Goal: Task Accomplishment & Management: Complete application form

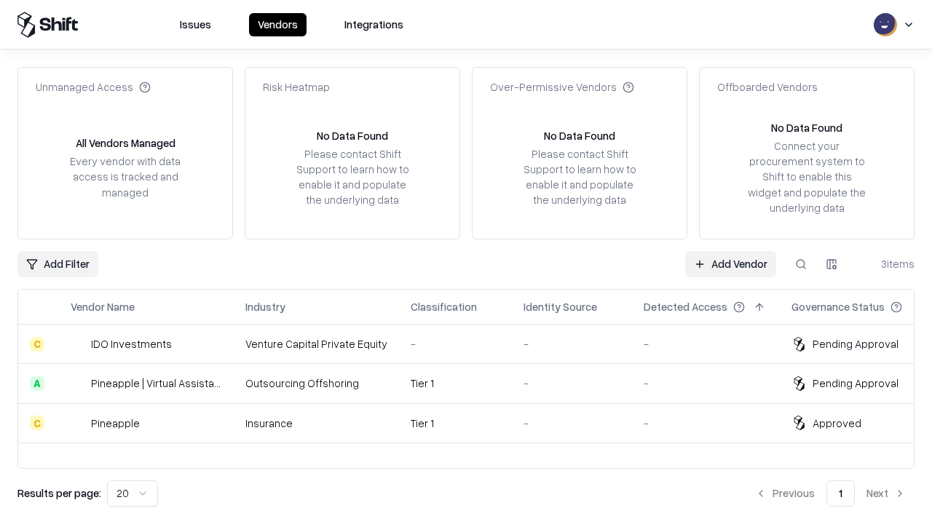
click at [730, 263] on link "Add Vendor" at bounding box center [730, 264] width 91 height 26
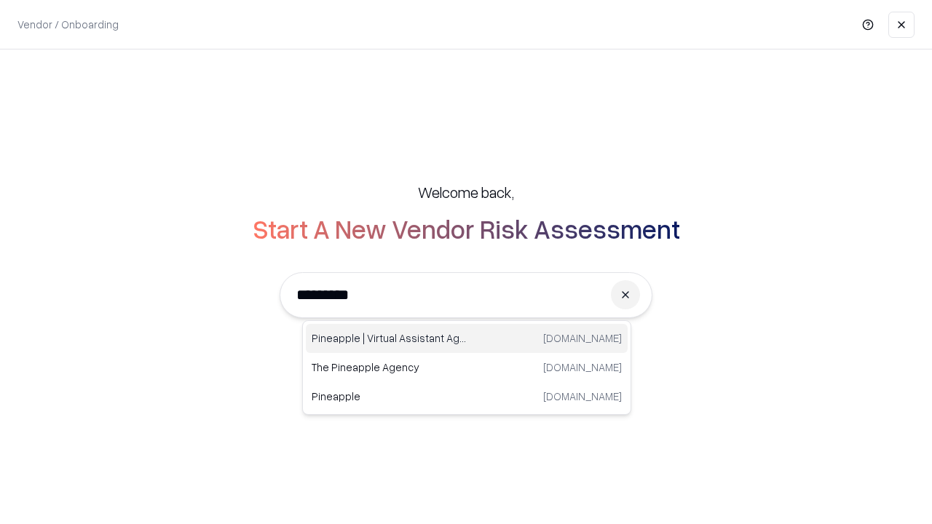
click at [467, 338] on div "Pineapple | Virtual Assistant Agency trypineapple.com" at bounding box center [467, 338] width 322 height 29
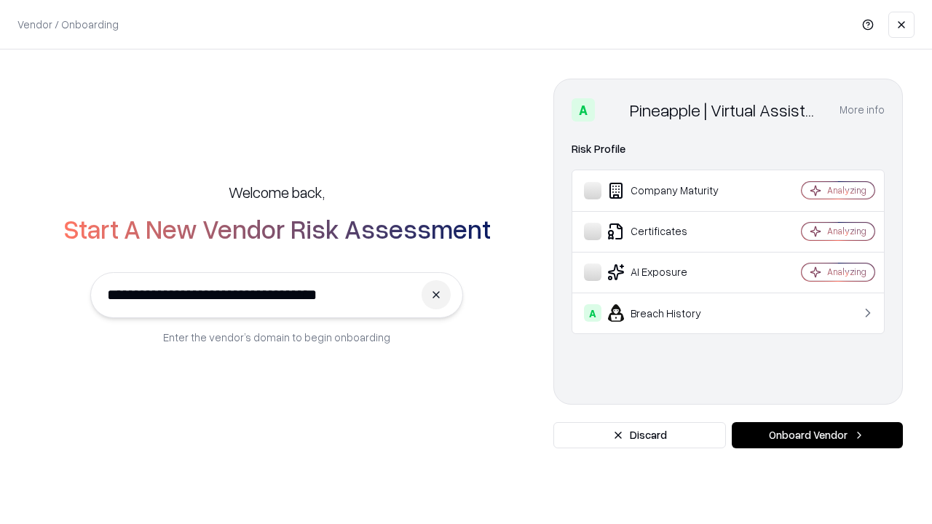
type input "**********"
click at [817, 435] on button "Onboard Vendor" at bounding box center [816, 435] width 171 height 26
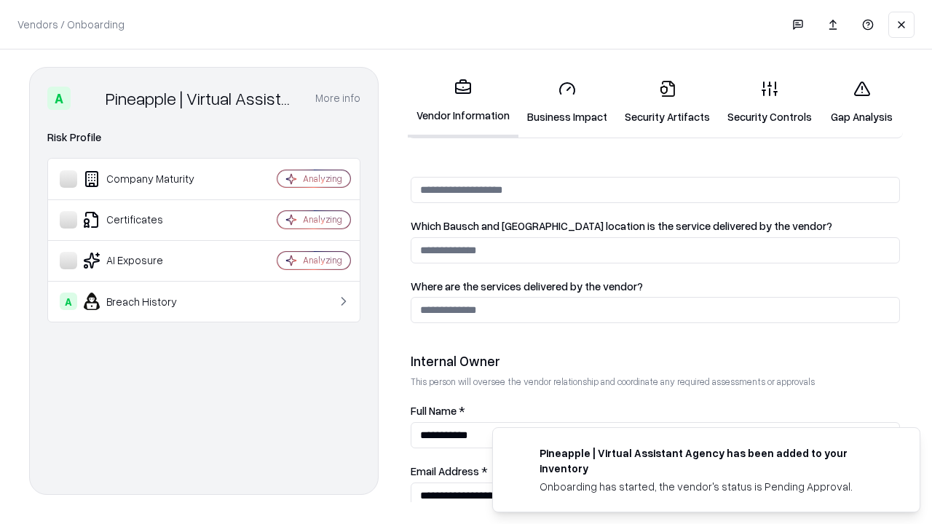
scroll to position [754, 0]
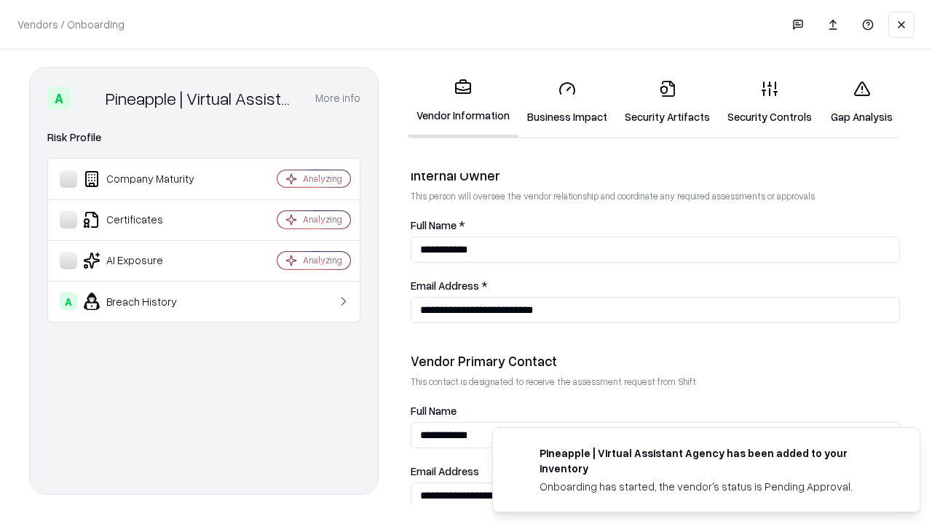
click at [567, 102] on link "Business Impact" at bounding box center [567, 102] width 98 height 68
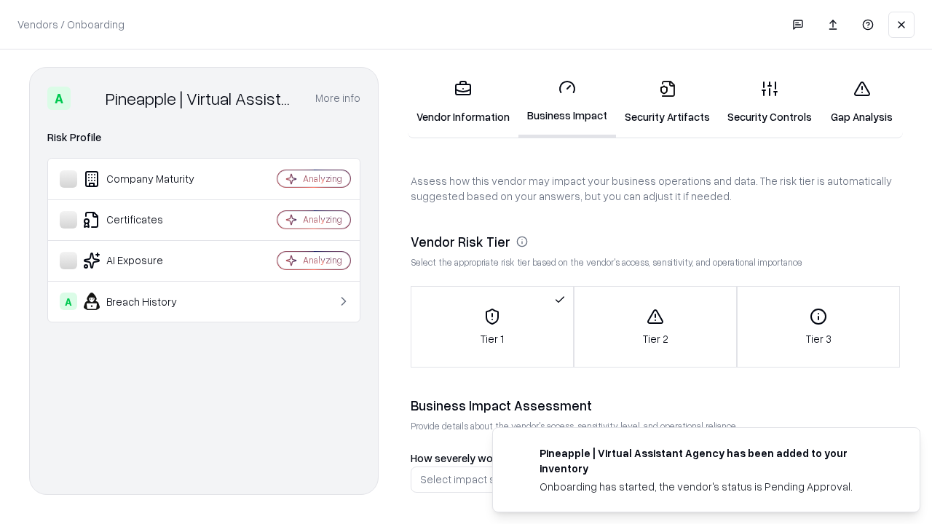
click at [667, 102] on link "Security Artifacts" at bounding box center [667, 102] width 103 height 68
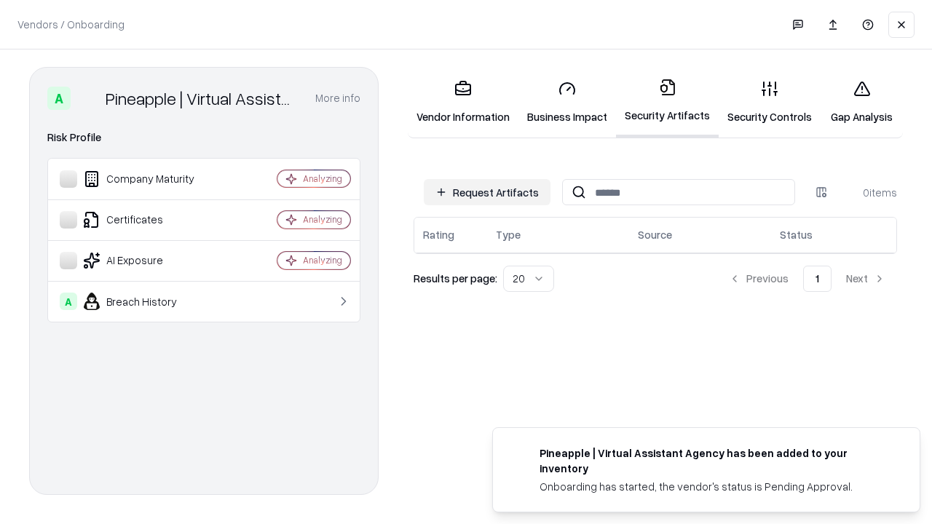
click at [487, 192] on button "Request Artifacts" at bounding box center [487, 192] width 127 height 26
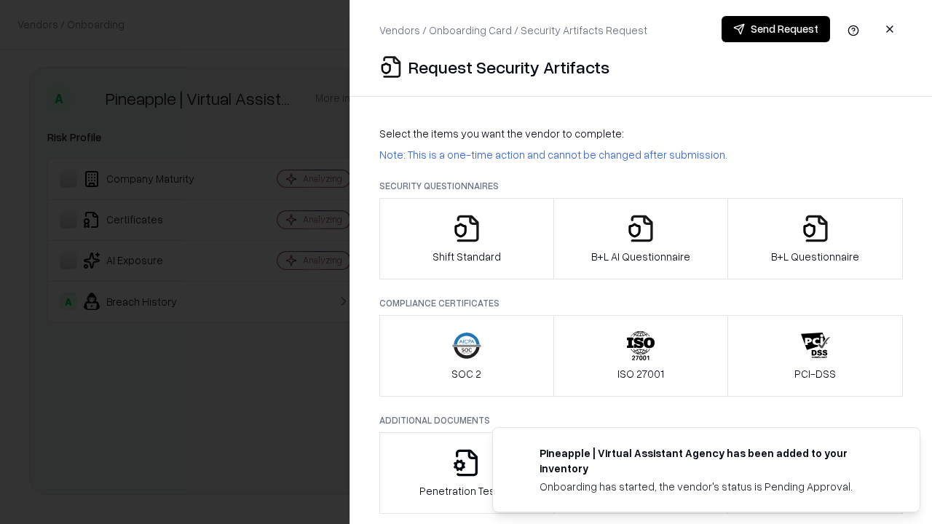
click at [466, 239] on icon "button" at bounding box center [466, 228] width 29 height 29
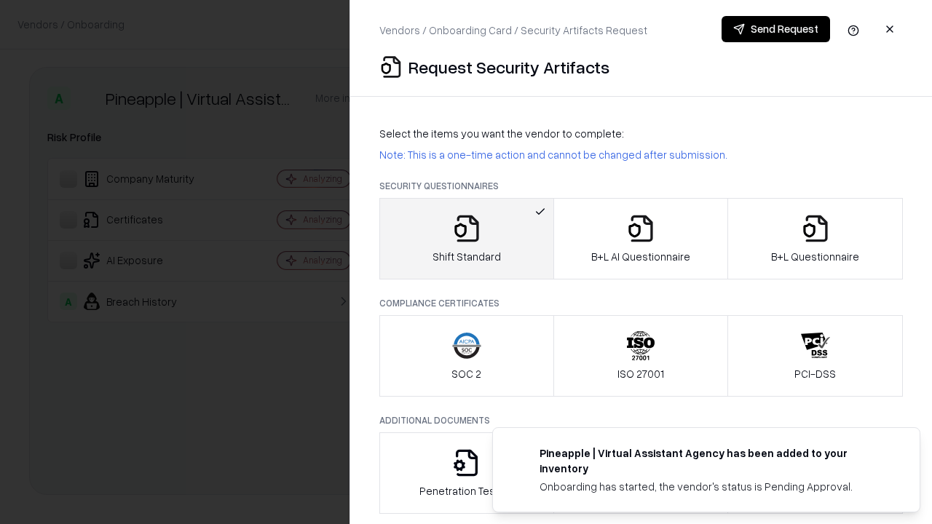
click at [775, 29] on button "Send Request" at bounding box center [775, 29] width 108 height 26
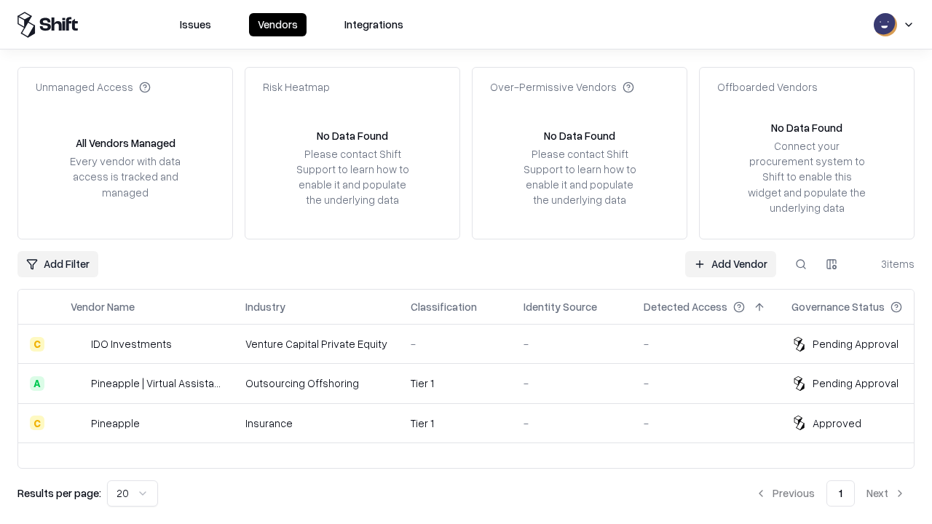
click at [801, 263] on button at bounding box center [800, 264] width 26 height 26
type input "**********"
click at [475, 383] on div "Tier 1" at bounding box center [455, 383] width 90 height 15
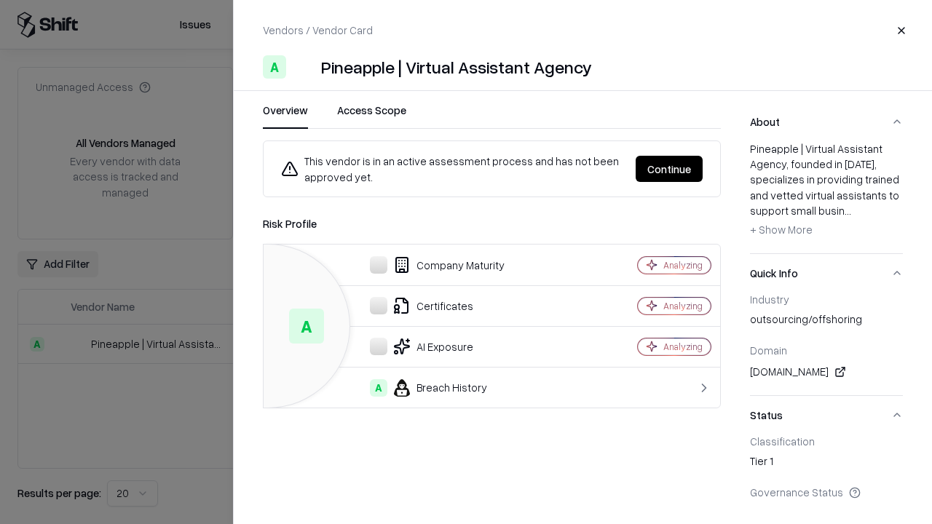
click at [669, 169] on button "Continue" at bounding box center [668, 169] width 67 height 26
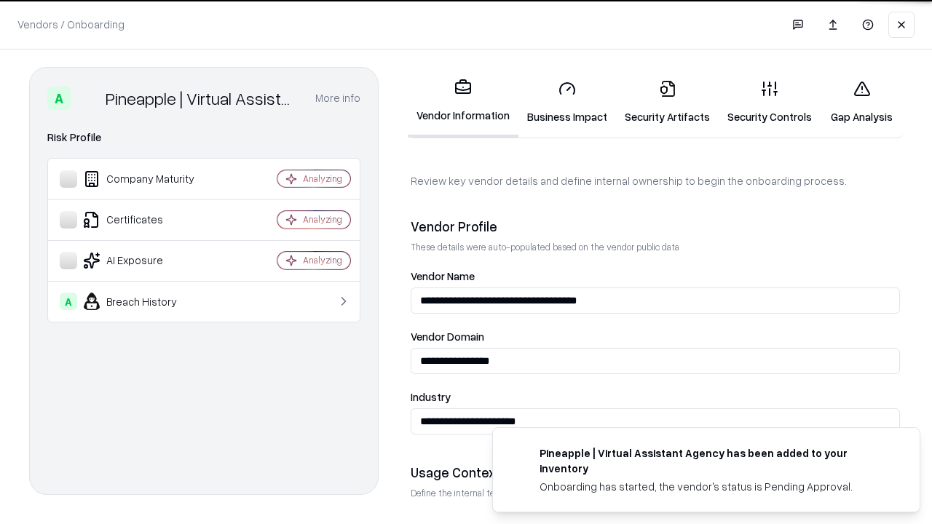
click at [667, 102] on link "Security Artifacts" at bounding box center [667, 102] width 103 height 68
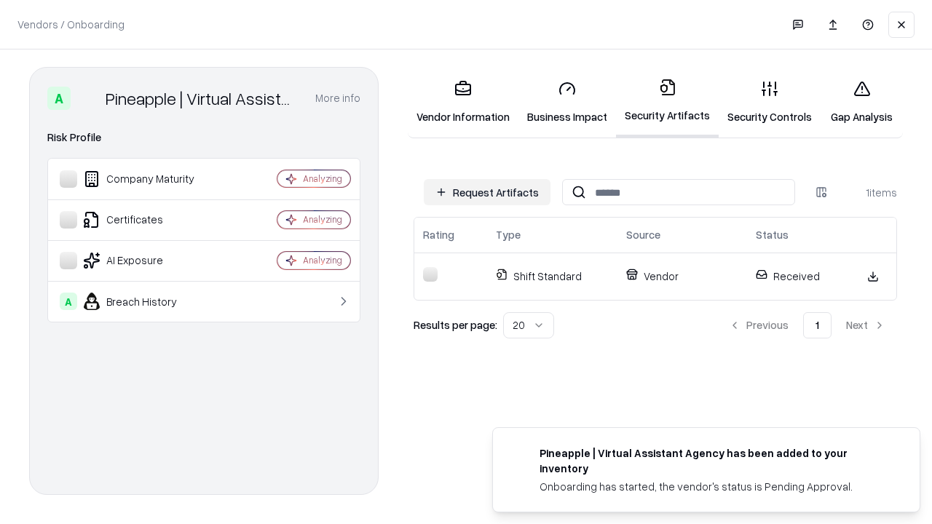
click at [769, 102] on link "Security Controls" at bounding box center [769, 102] width 102 height 68
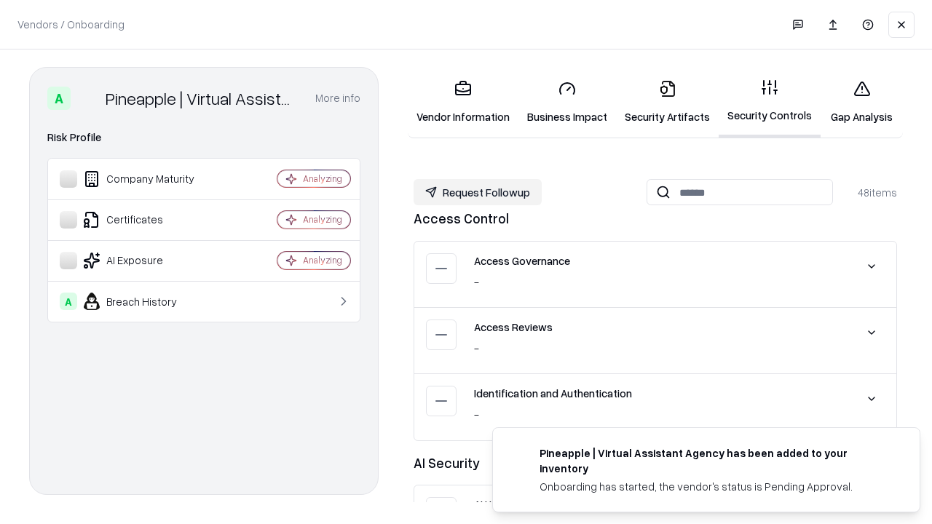
click at [477, 192] on button "Request Followup" at bounding box center [477, 192] width 128 height 26
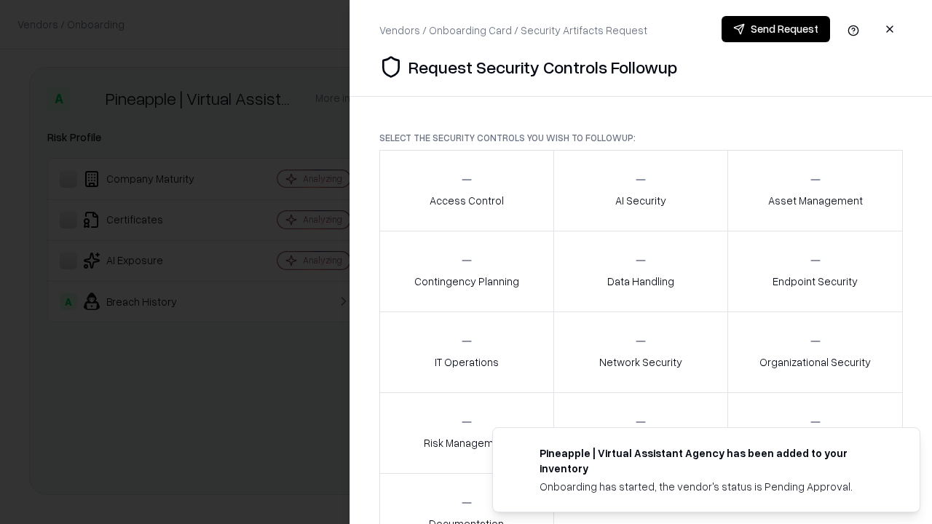
click at [466, 191] on div "Access Control" at bounding box center [466, 190] width 74 height 36
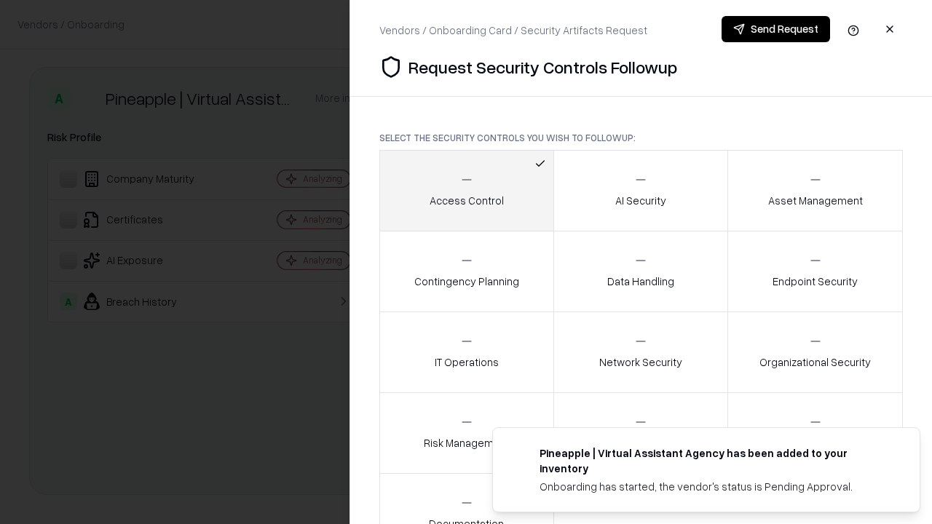
click at [775, 29] on button "Send Request" at bounding box center [775, 29] width 108 height 26
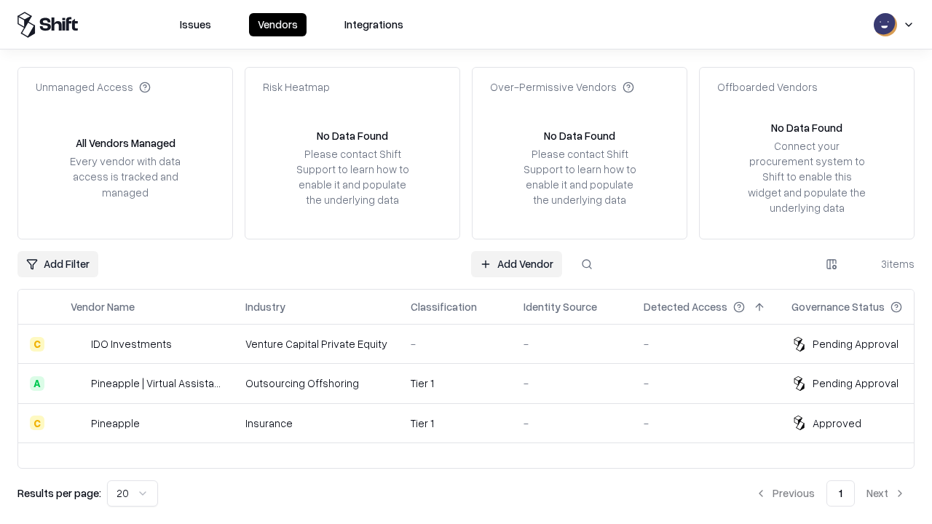
type input "**********"
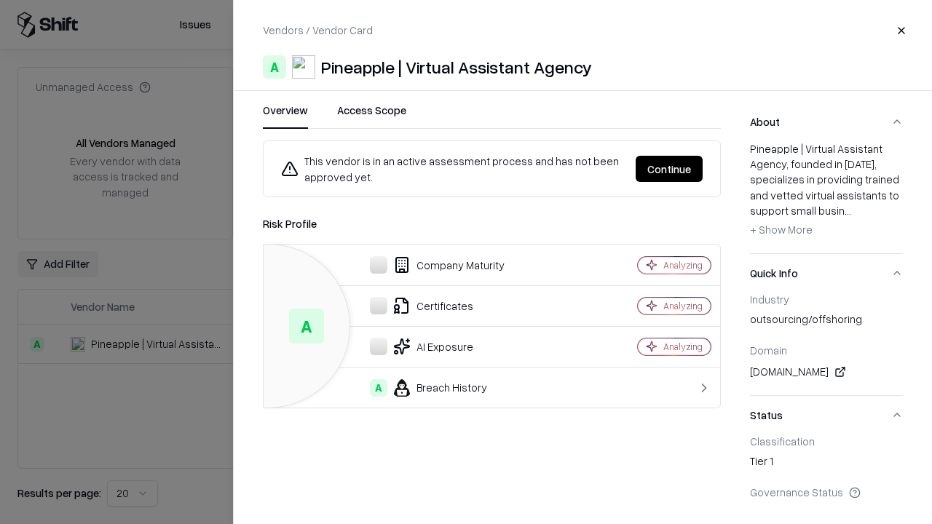
click at [669, 169] on button "Continue" at bounding box center [668, 169] width 67 height 26
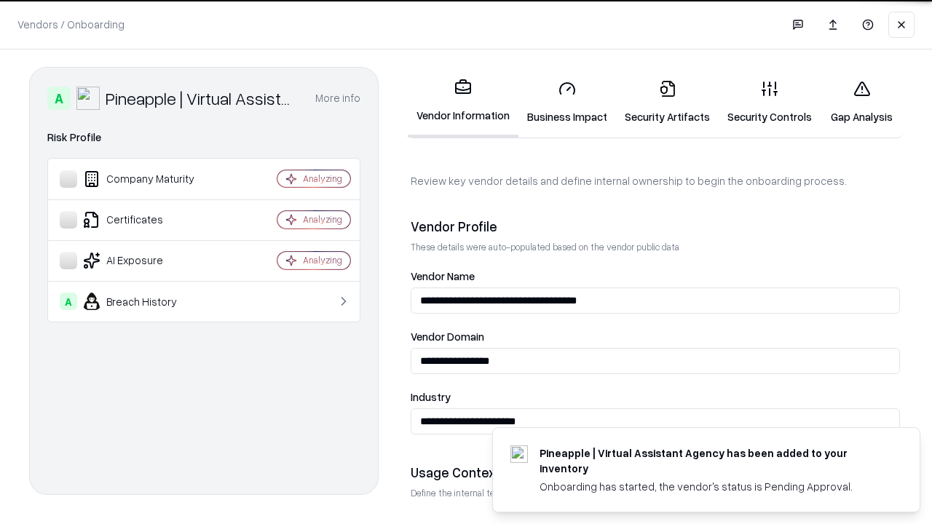
click at [861, 102] on link "Gap Analysis" at bounding box center [861, 102] width 82 height 68
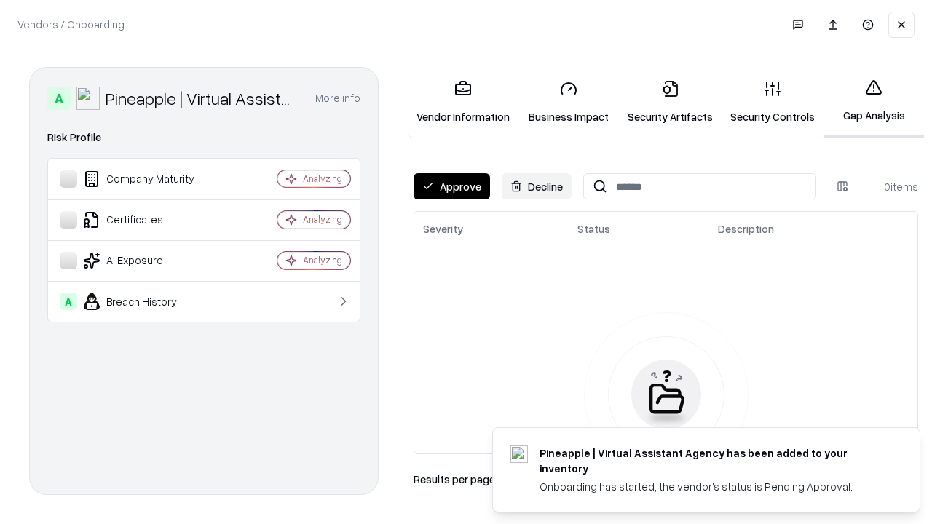
click at [451, 186] on button "Approve" at bounding box center [451, 186] width 76 height 26
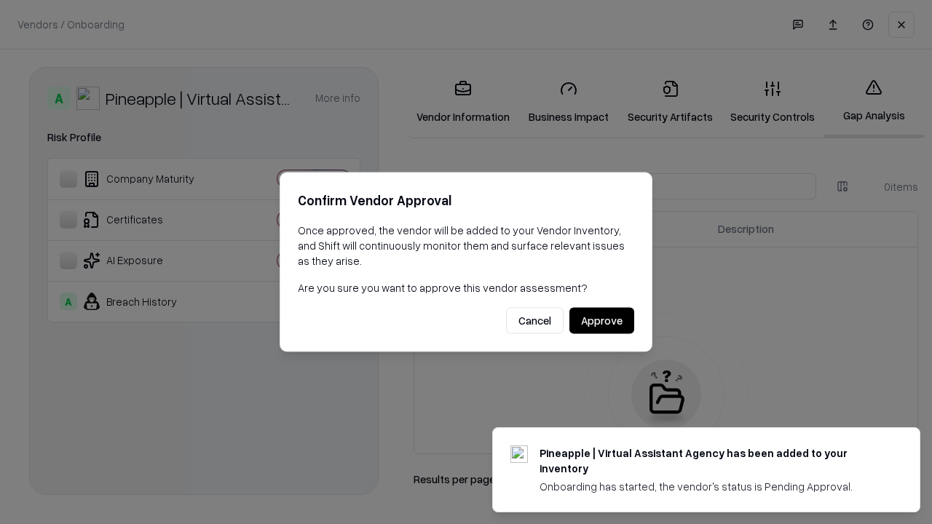
click at [601, 320] on button "Approve" at bounding box center [601, 321] width 65 height 26
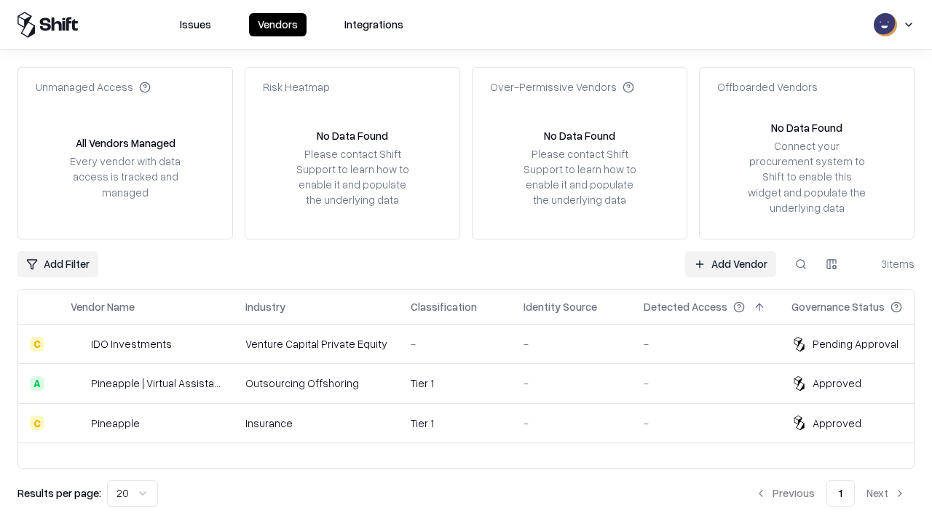
type input "**********"
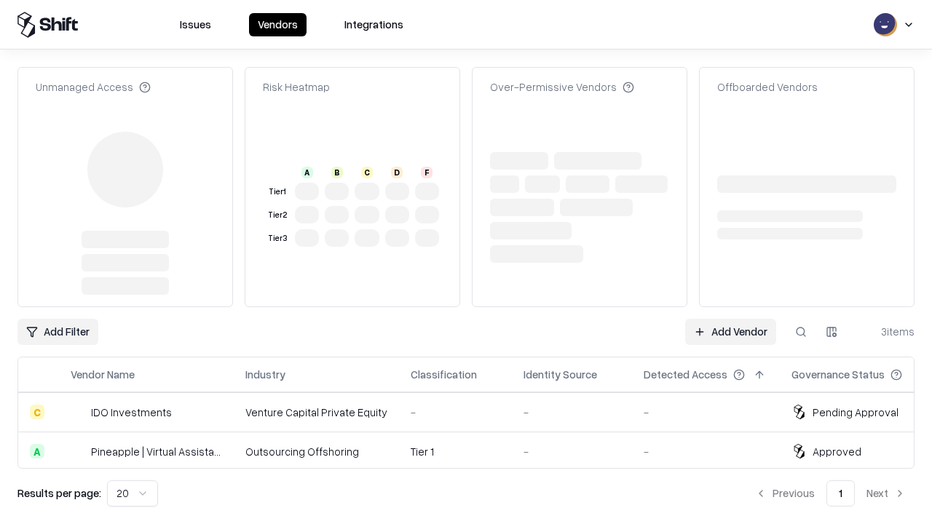
click at [730, 319] on link "Add Vendor" at bounding box center [730, 332] width 91 height 26
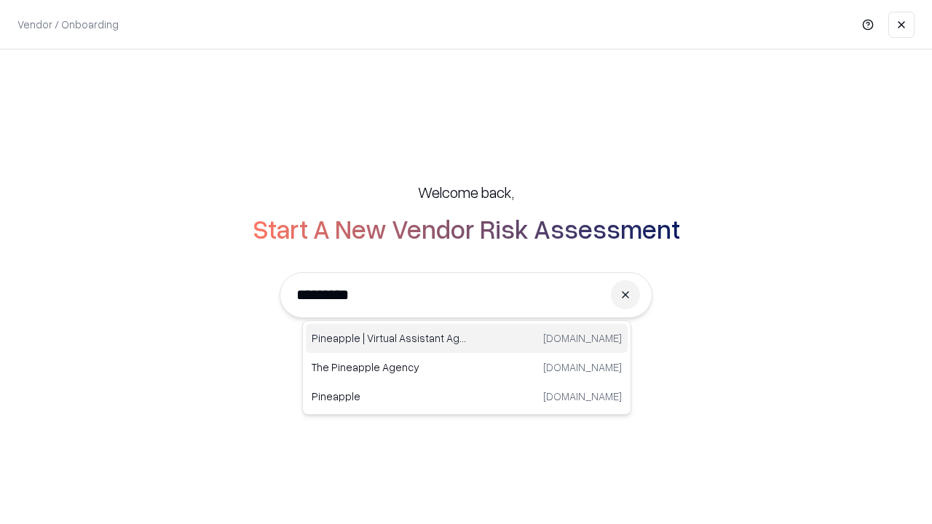
click at [467, 338] on div "Pineapple | Virtual Assistant Agency trypineapple.com" at bounding box center [467, 338] width 322 height 29
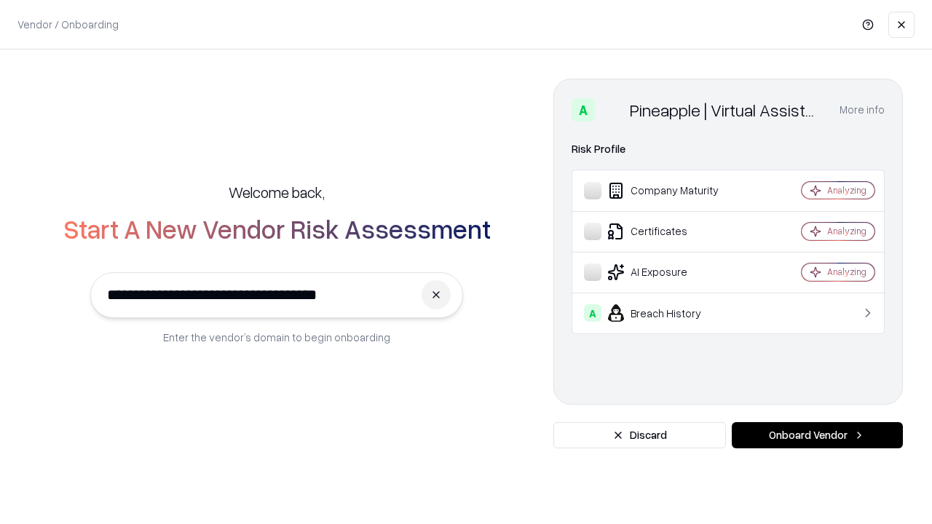
type input "**********"
click at [817, 435] on button "Onboard Vendor" at bounding box center [816, 435] width 171 height 26
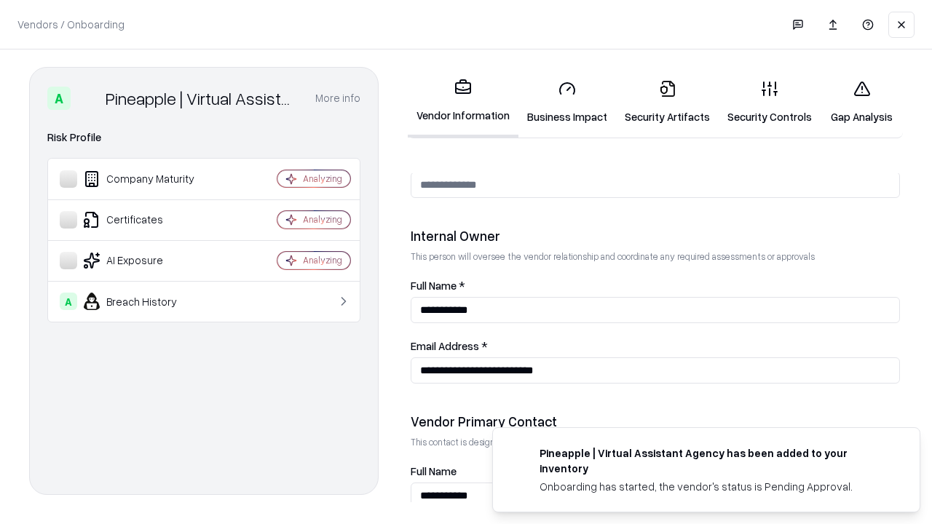
scroll to position [754, 0]
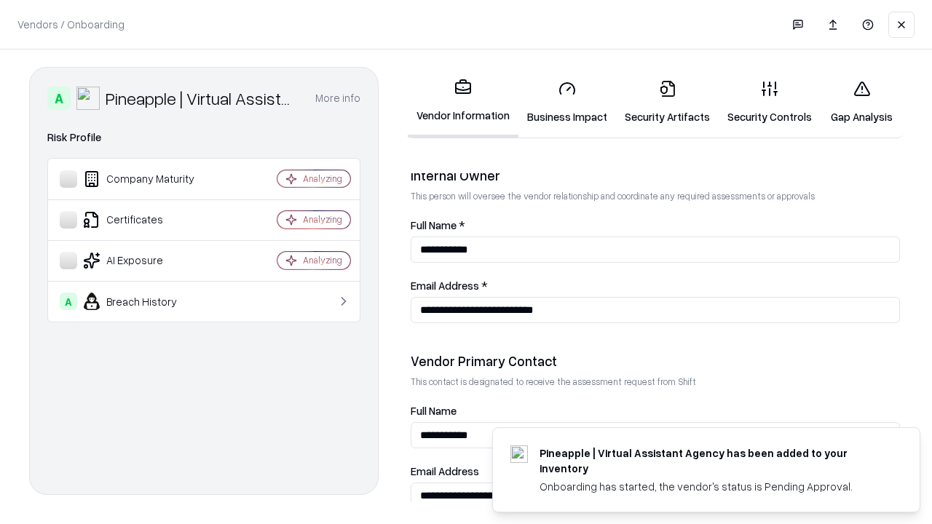
click at [861, 102] on link "Gap Analysis" at bounding box center [861, 102] width 82 height 68
